Goal: Information Seeking & Learning: Compare options

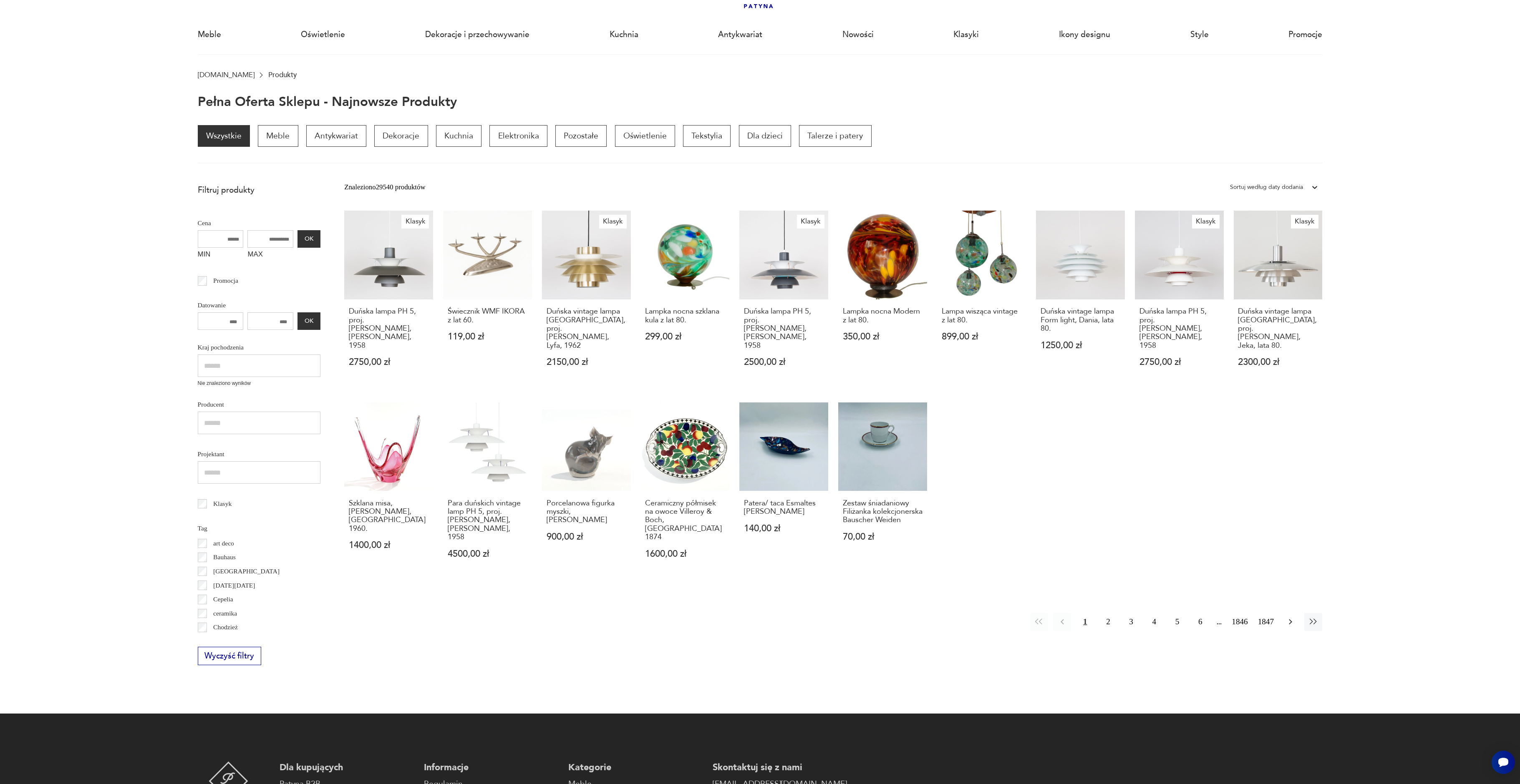
click at [1290, 619] on icon "button" at bounding box center [1290, 621] width 3 height 5
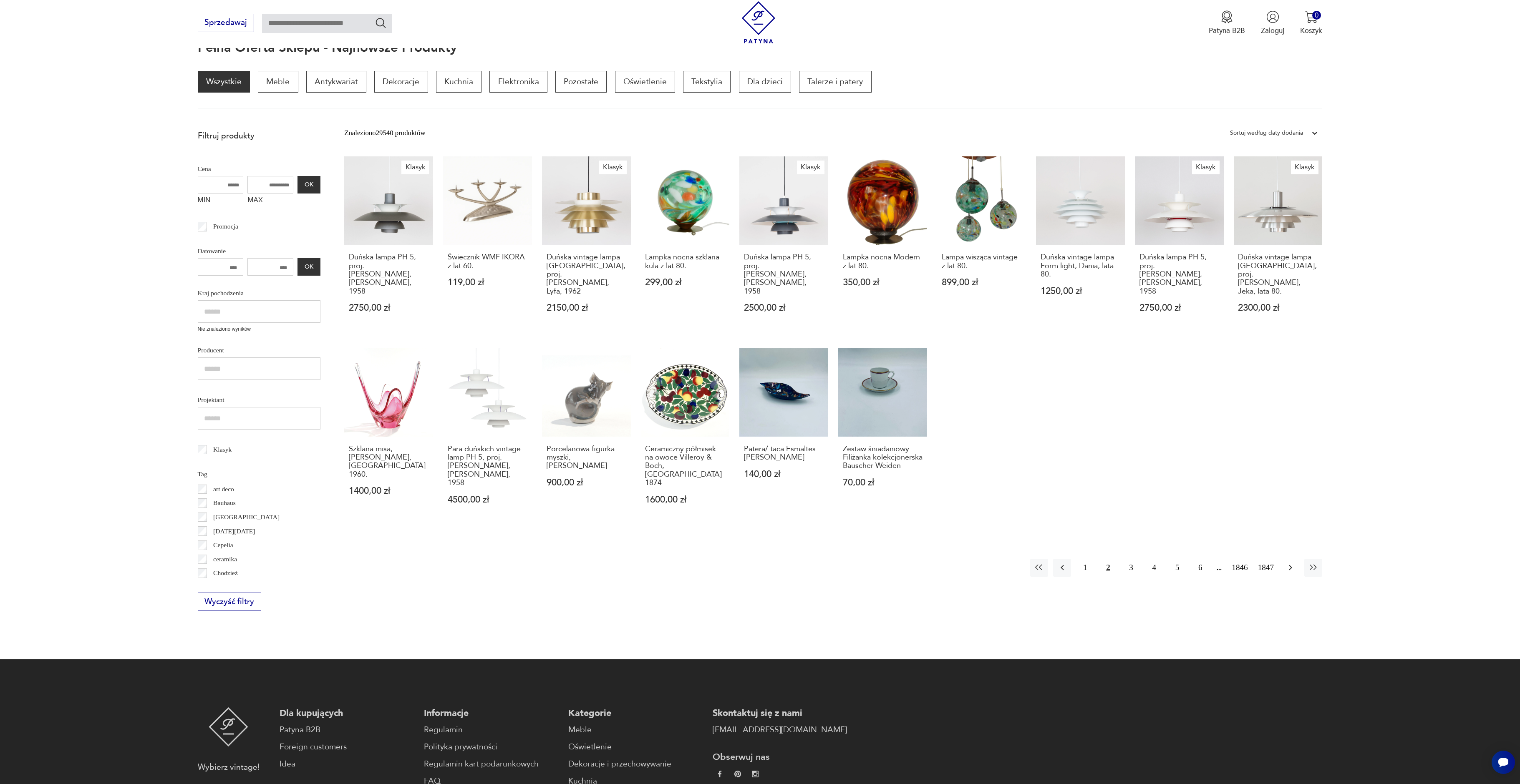
scroll to position [112, 0]
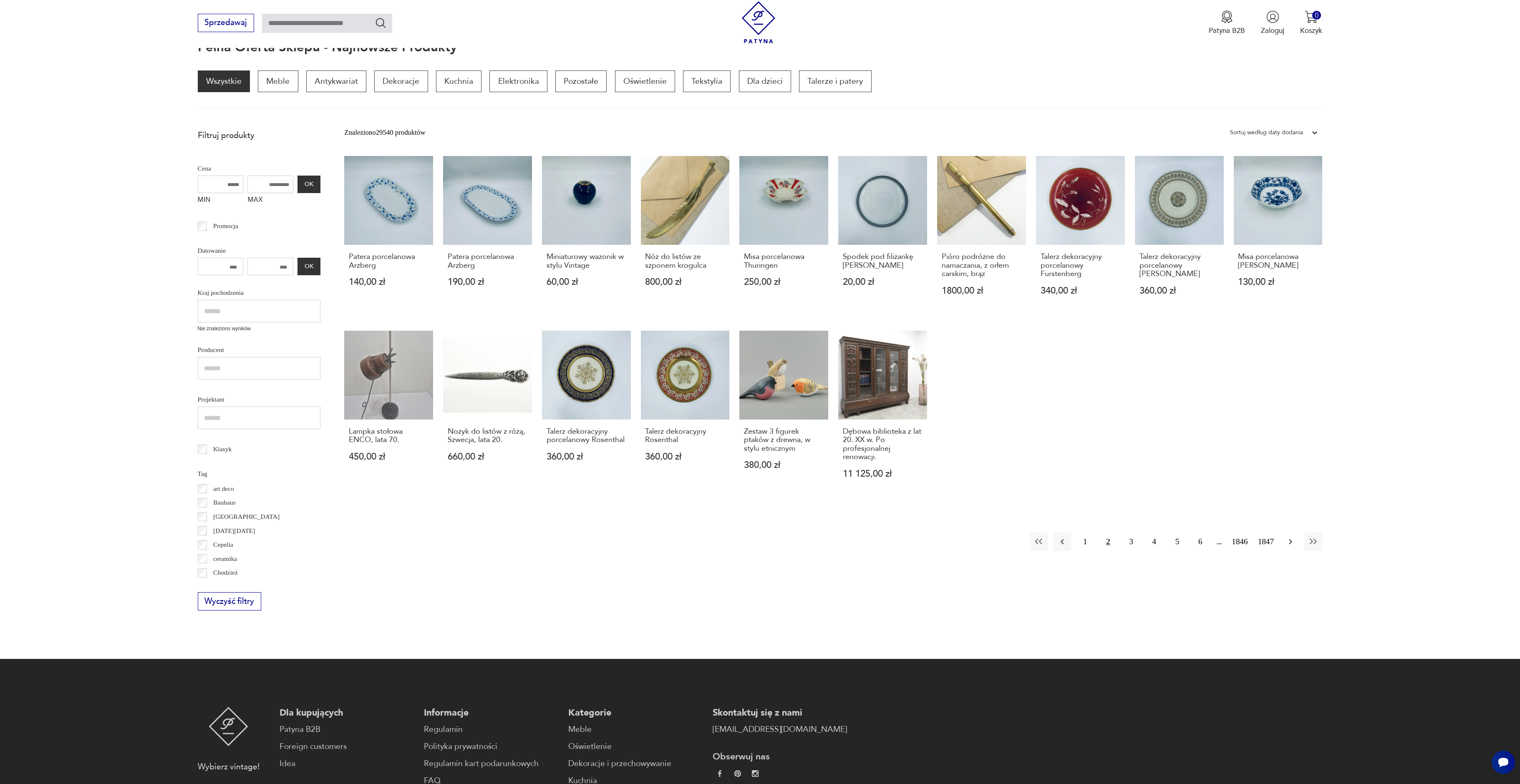
click at [1291, 542] on icon "button" at bounding box center [1290, 542] width 10 height 10
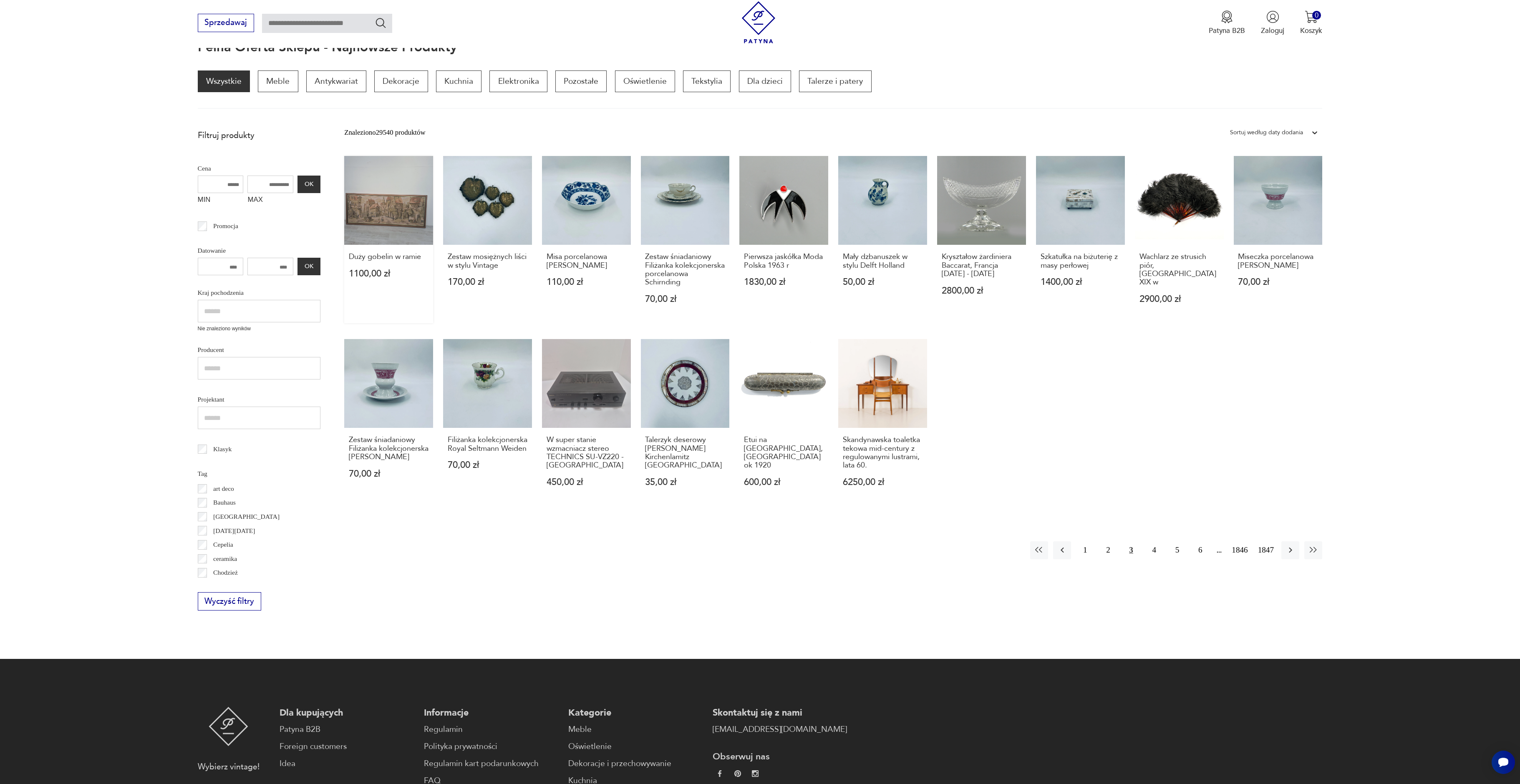
click at [392, 232] on link "Duży gobelin w ramie 1100,00 zł" at bounding box center [388, 239] width 89 height 167
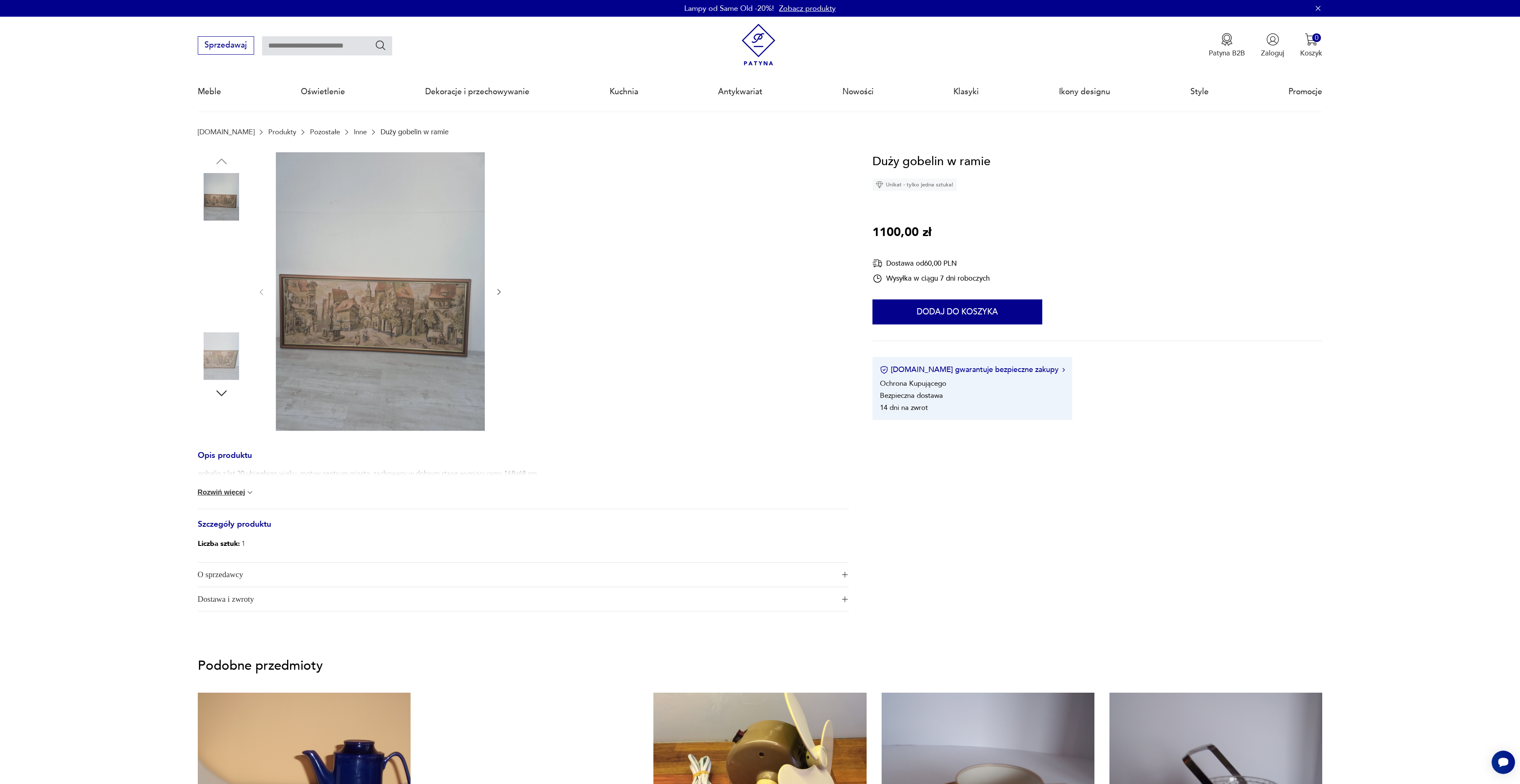
click at [428, 259] on img at bounding box center [380, 291] width 209 height 278
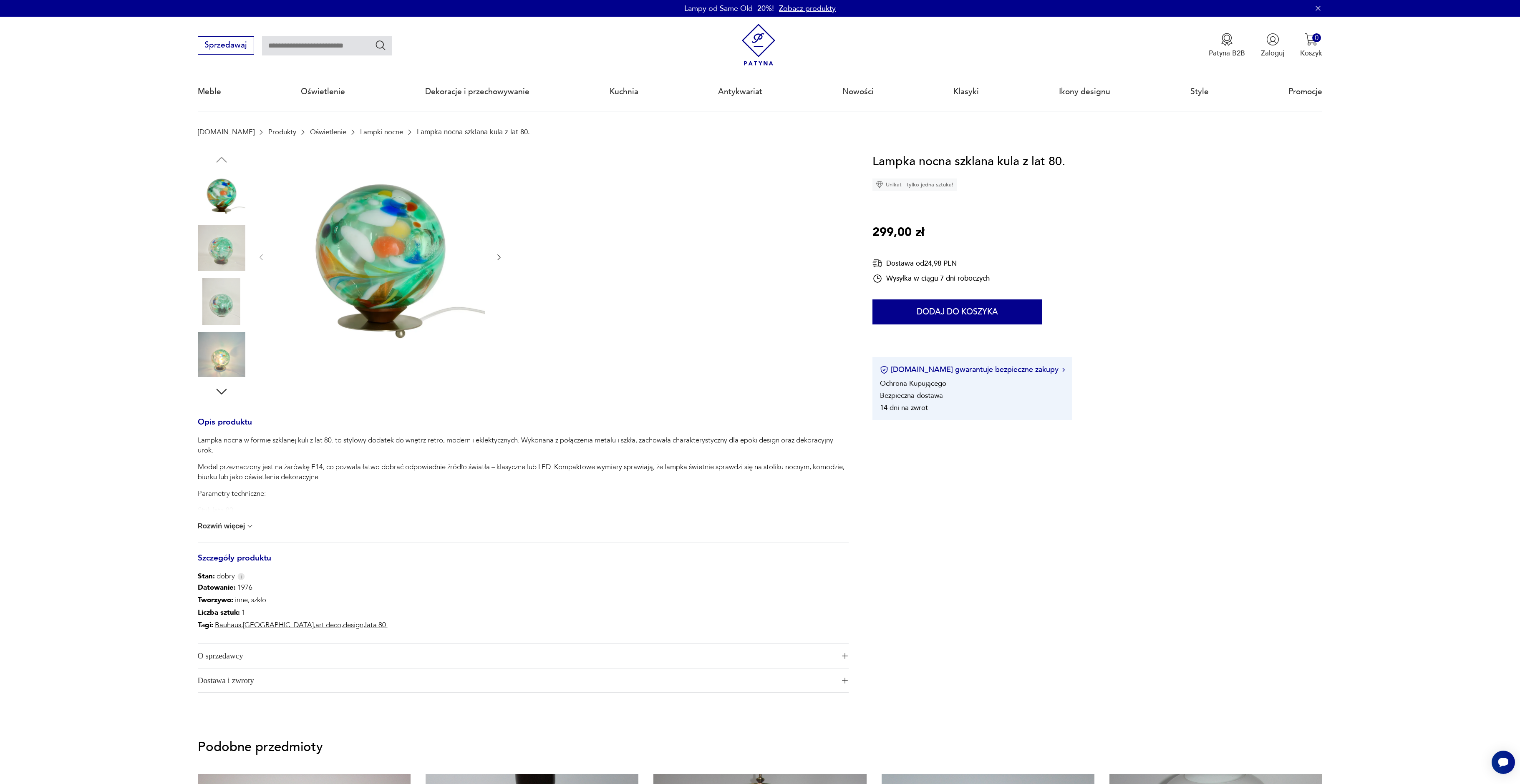
click at [421, 313] on img at bounding box center [380, 257] width 209 height 209
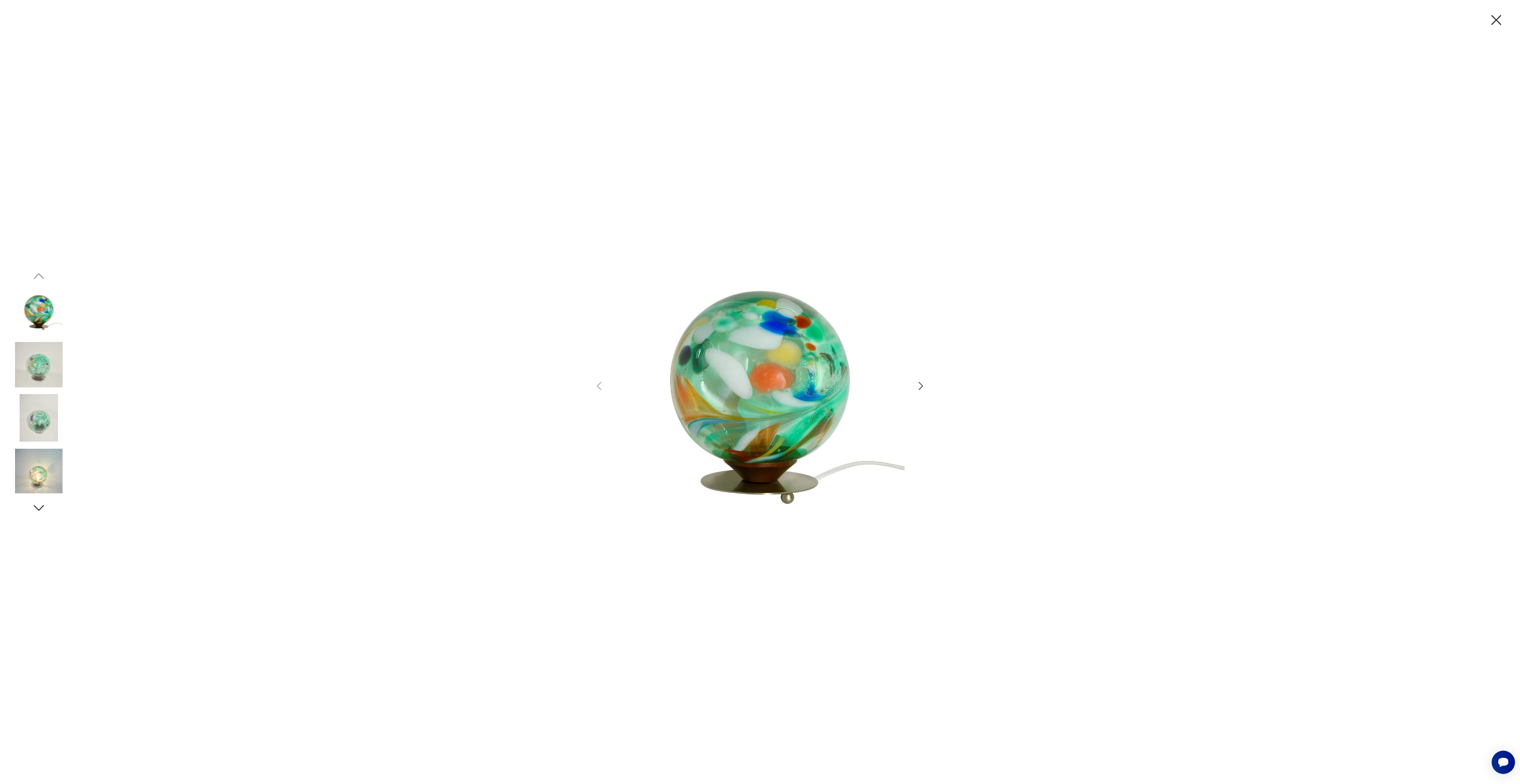
click at [921, 384] on icon "button" at bounding box center [921, 386] width 5 height 8
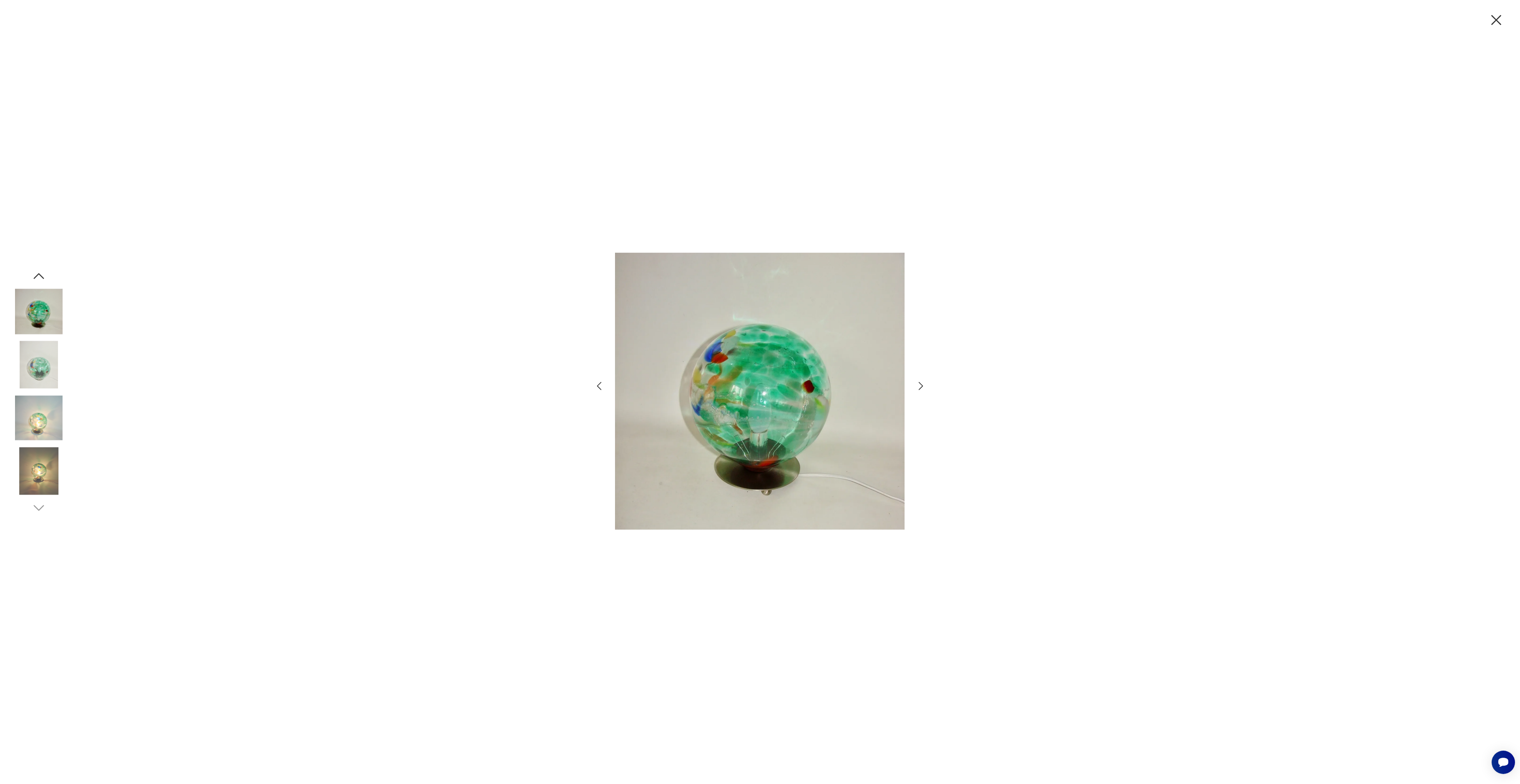
click at [921, 384] on icon "button" at bounding box center [921, 386] width 5 height 8
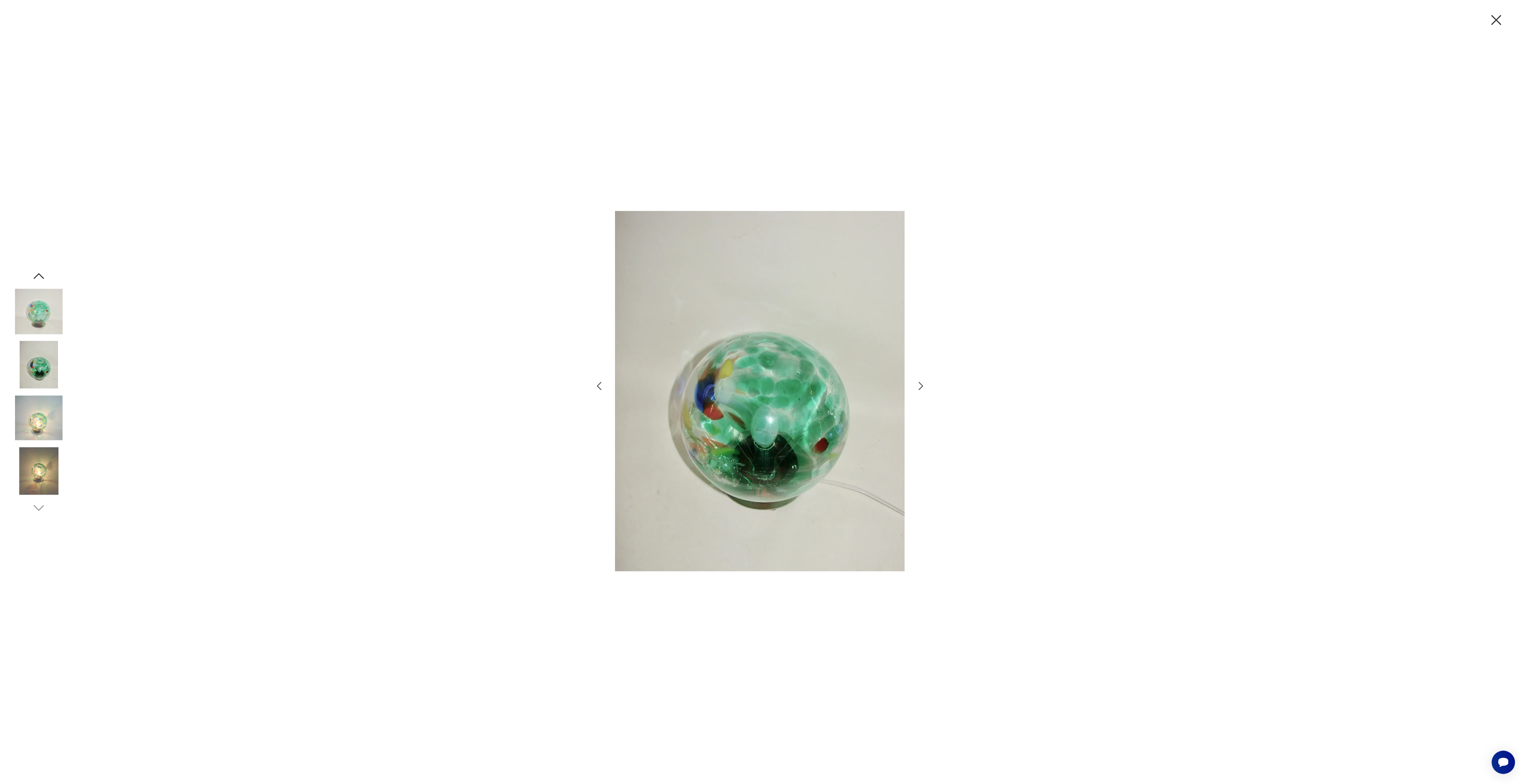
click at [921, 384] on icon "button" at bounding box center [921, 386] width 5 height 8
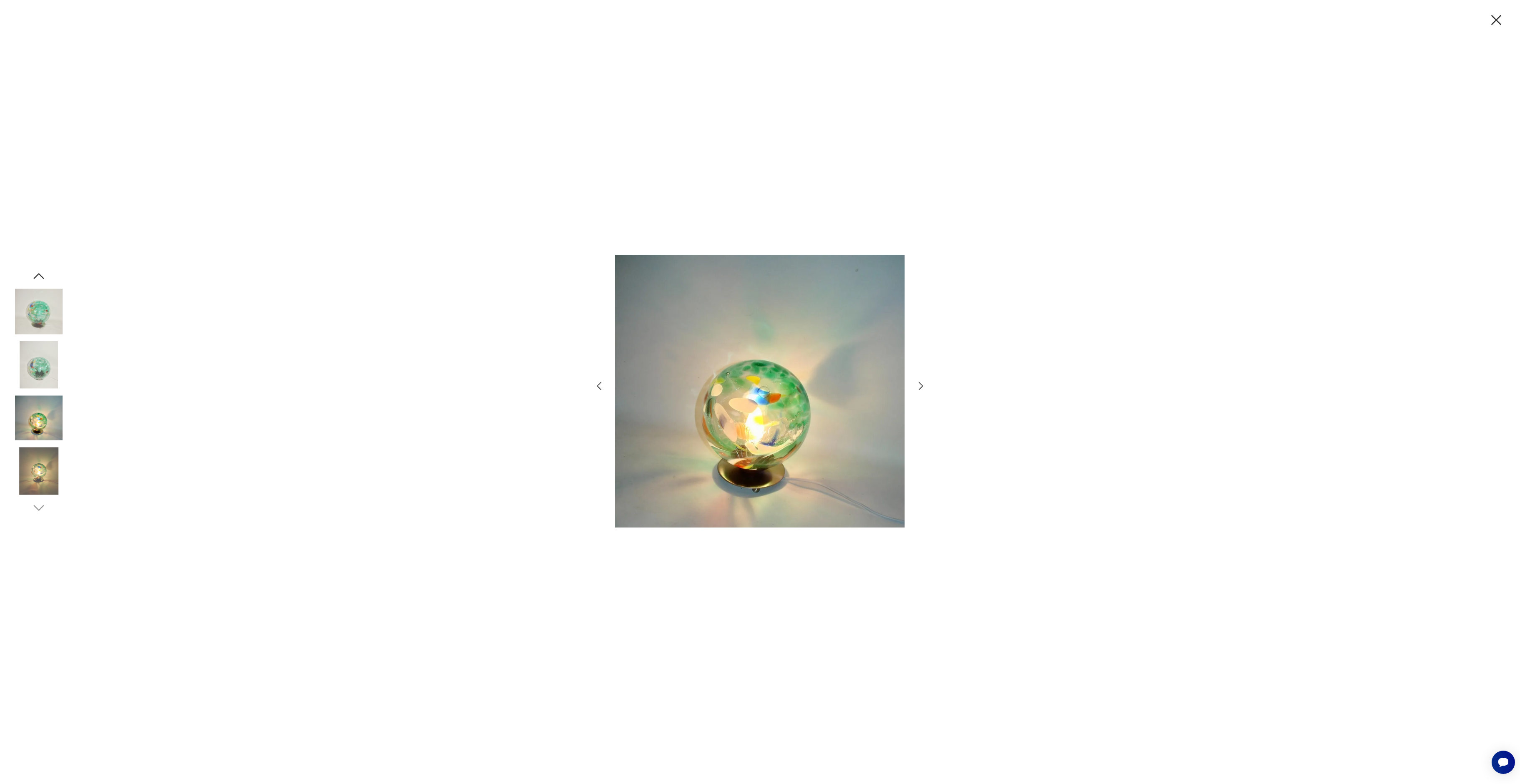
click at [921, 384] on icon "button" at bounding box center [921, 386] width 5 height 8
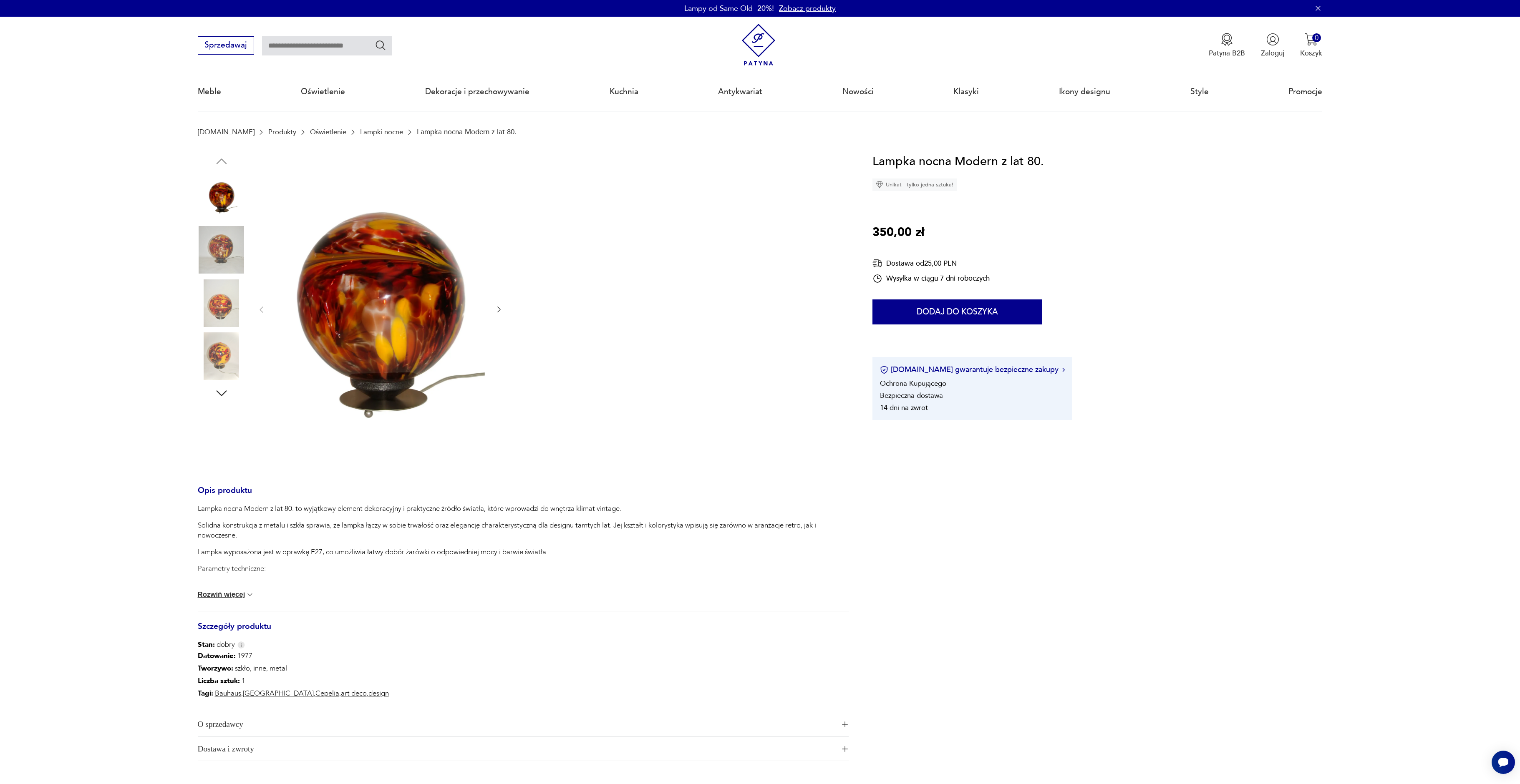
click at [411, 287] on img at bounding box center [380, 308] width 209 height 314
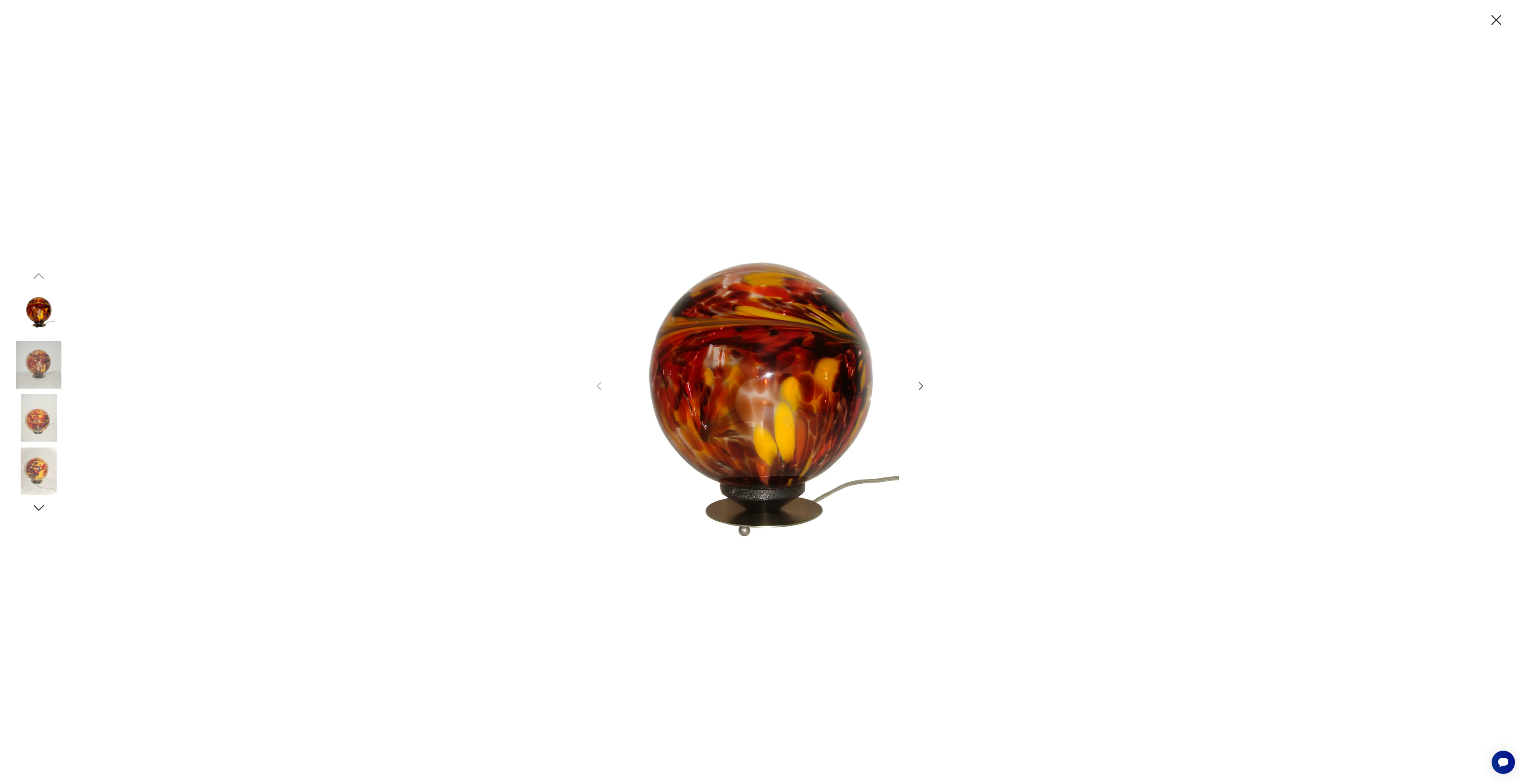
click at [922, 384] on icon "button" at bounding box center [921, 386] width 12 height 12
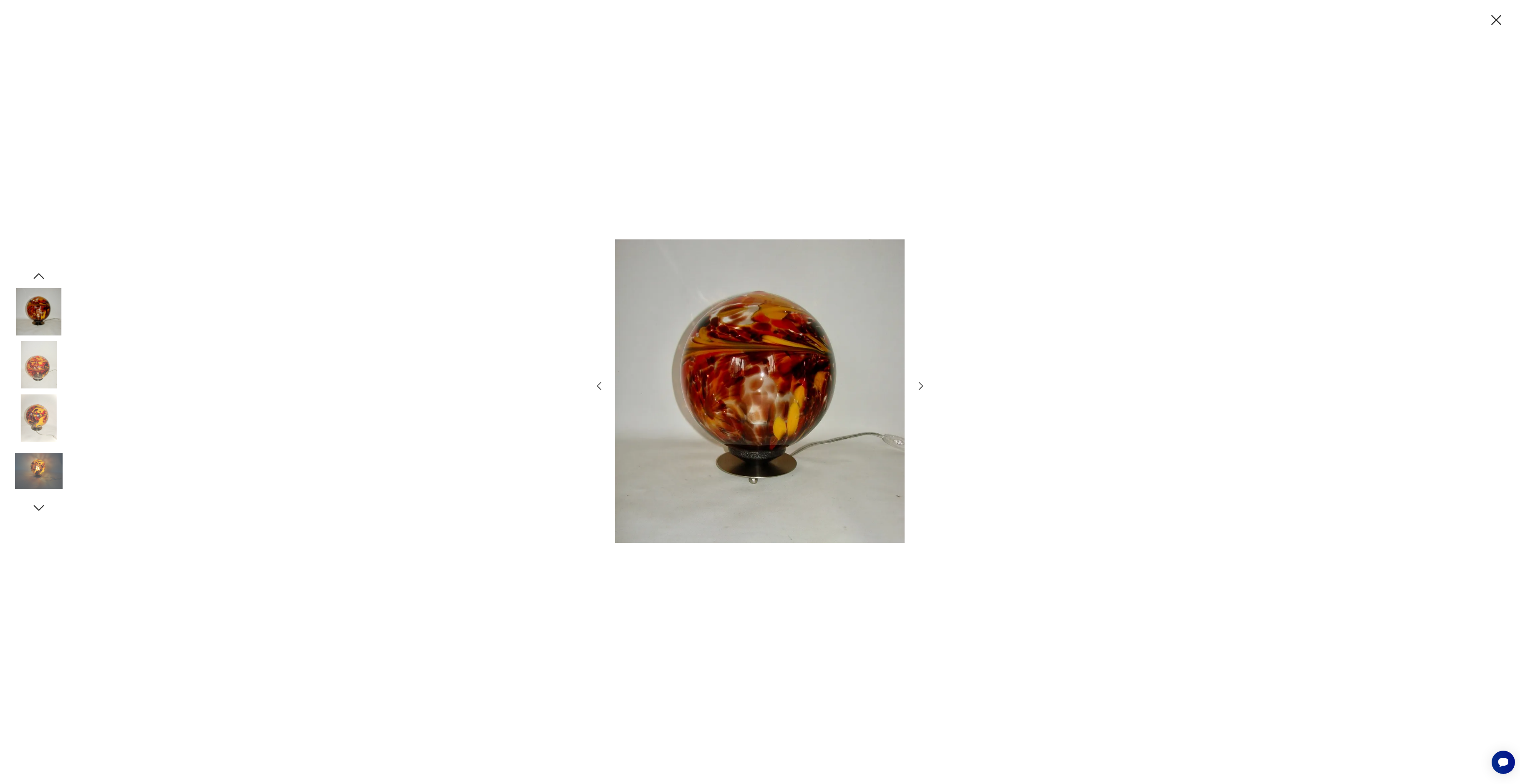
click at [922, 384] on icon "button" at bounding box center [921, 386] width 12 height 12
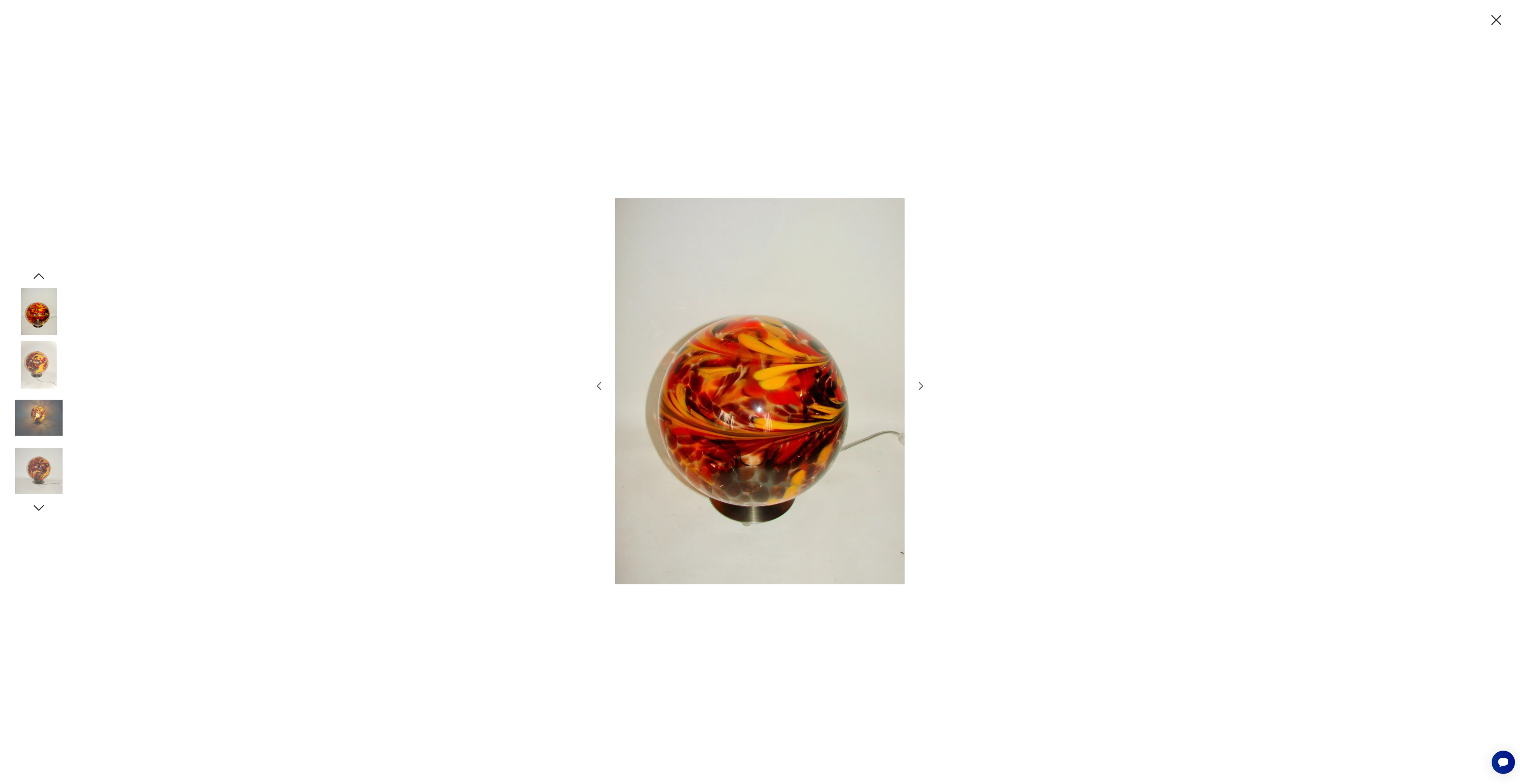
click at [922, 384] on icon "button" at bounding box center [921, 386] width 12 height 12
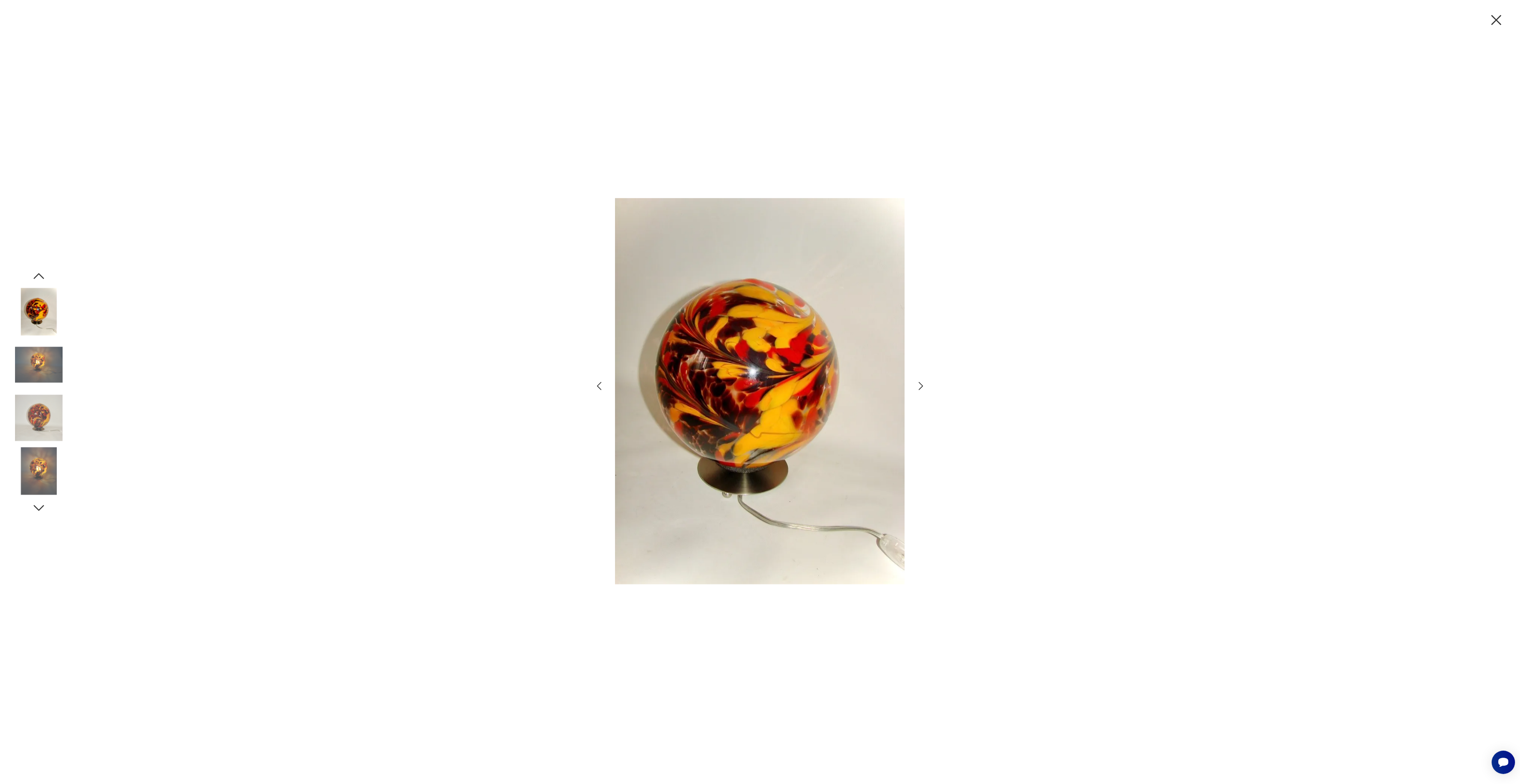
click at [922, 384] on icon "button" at bounding box center [921, 386] width 12 height 12
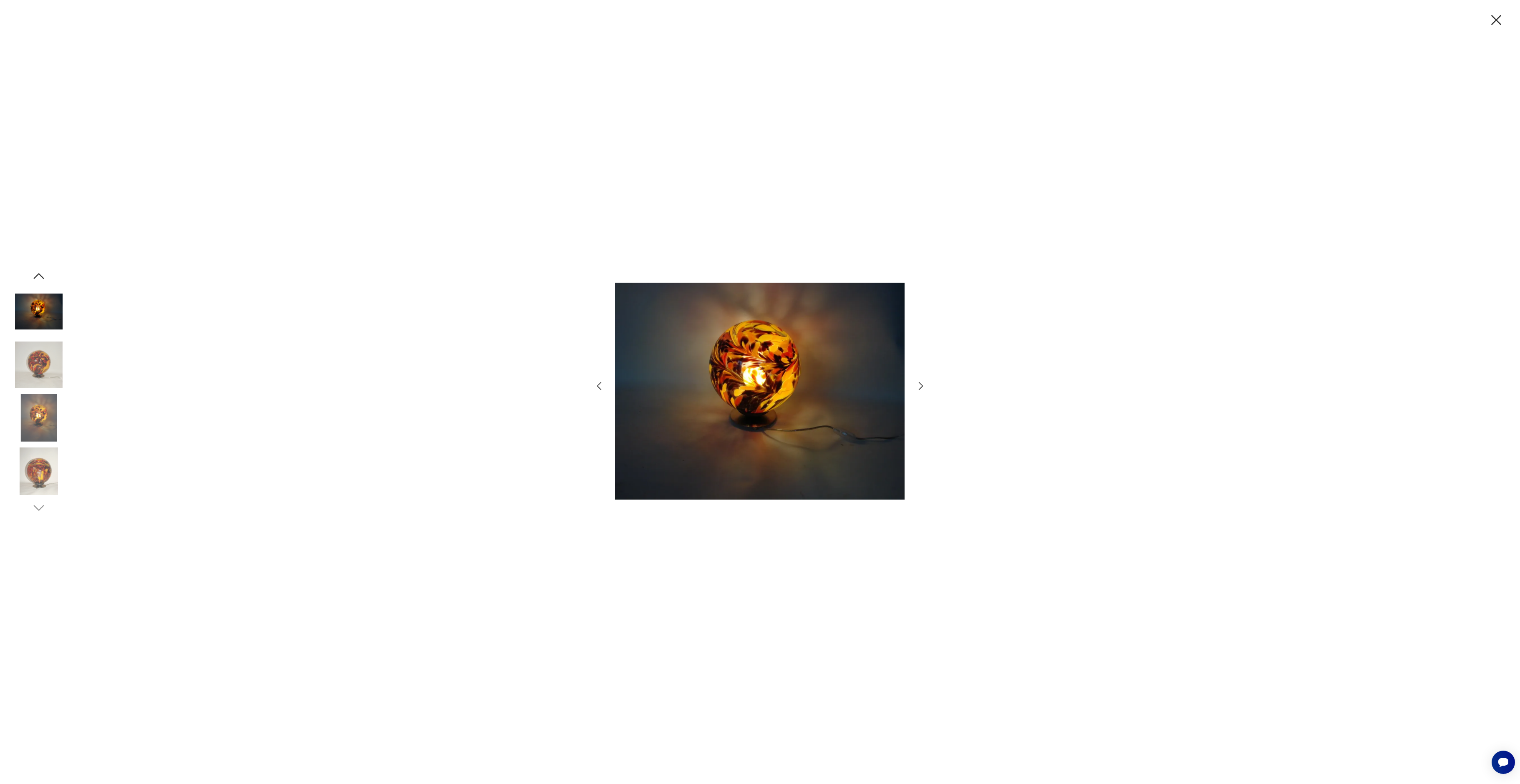
click at [922, 384] on icon "button" at bounding box center [921, 386] width 12 height 12
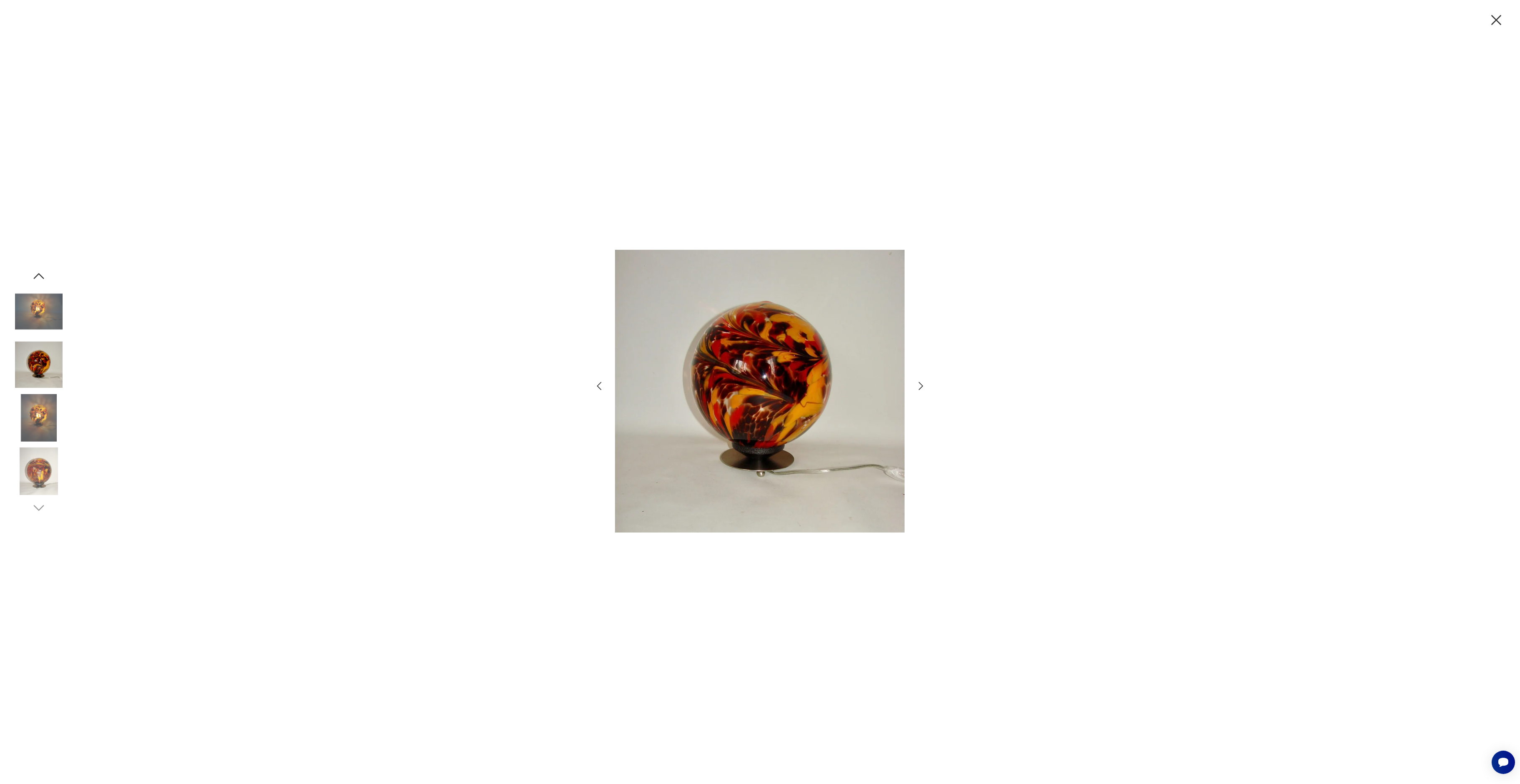
click at [922, 384] on icon "button" at bounding box center [921, 386] width 12 height 12
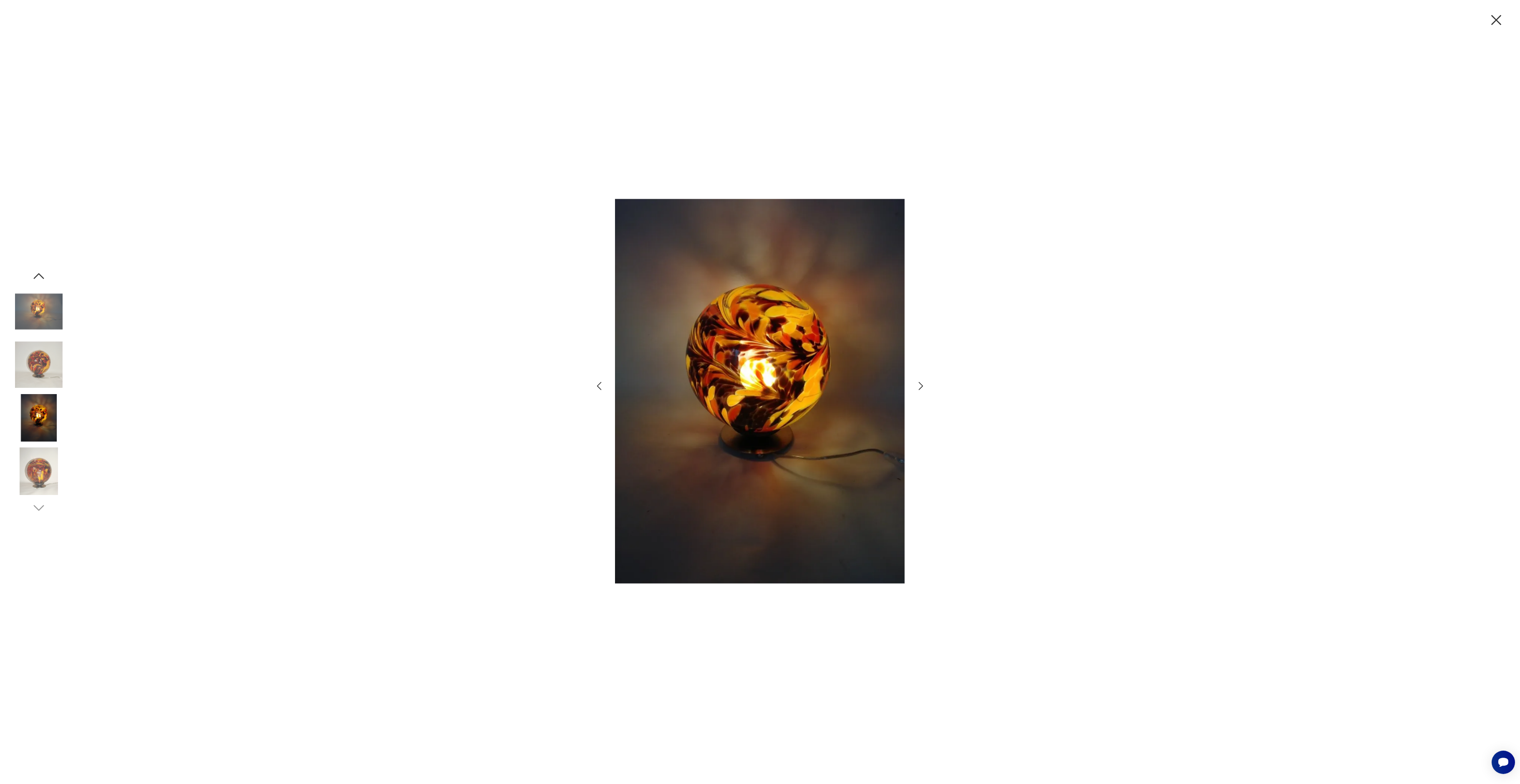
click at [922, 384] on icon "button" at bounding box center [921, 386] width 12 height 12
